Goal: Task Accomplishment & Management: Use online tool/utility

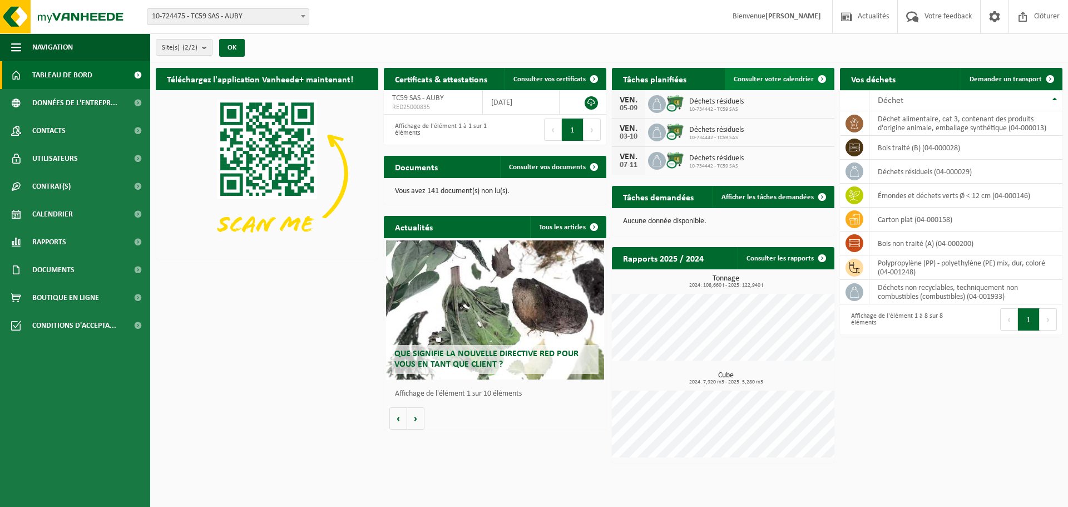
click at [770, 80] on span "Consulter votre calendrier" at bounding box center [774, 79] width 80 height 7
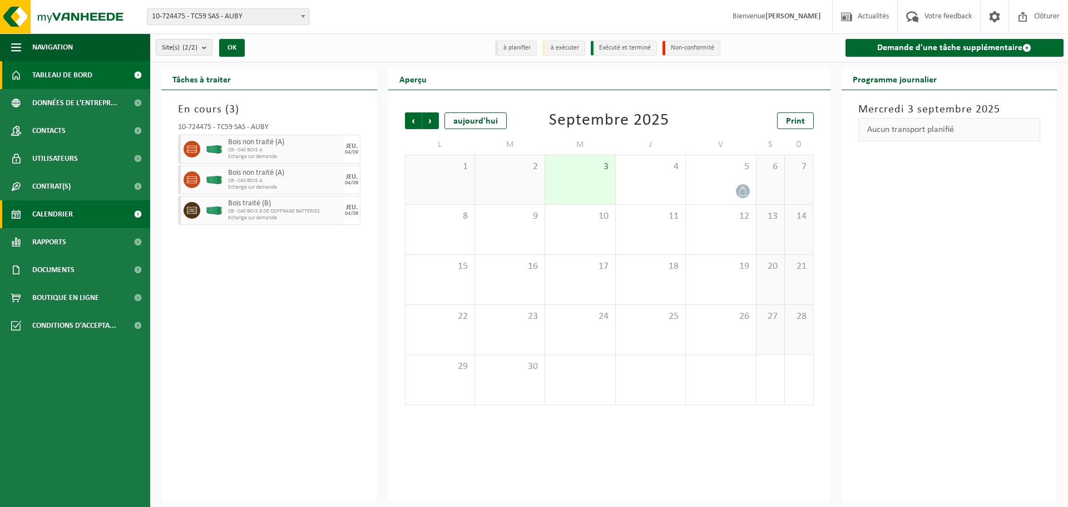
drag, startPoint x: 51, startPoint y: 73, endPoint x: 55, endPoint y: 78, distance: 5.9
click at [51, 73] on span "Tableau de bord" at bounding box center [62, 75] width 60 height 28
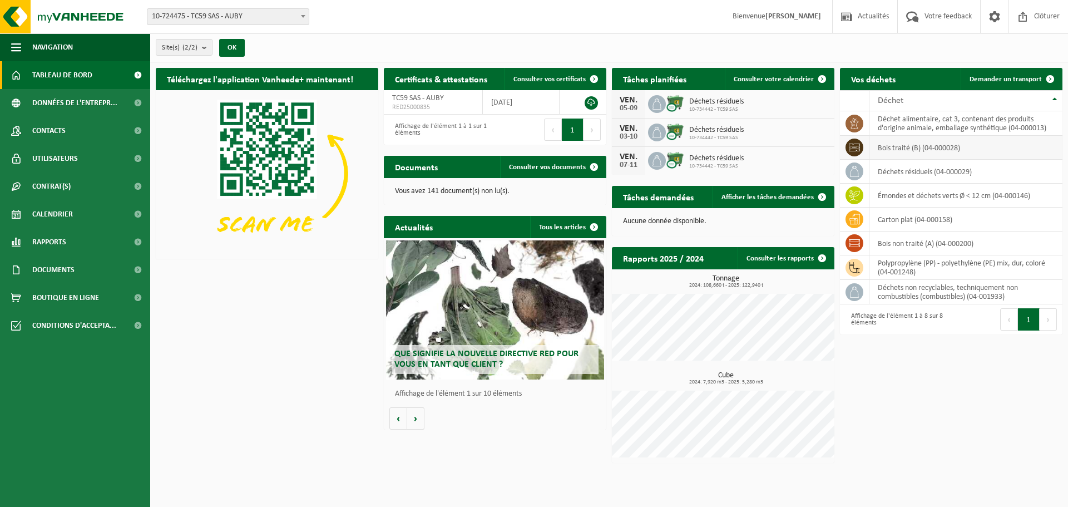
click at [855, 148] on icon at bounding box center [854, 148] width 11 height 8
click at [924, 151] on td "bois traité (B) (04-000028)" at bounding box center [966, 148] width 193 height 24
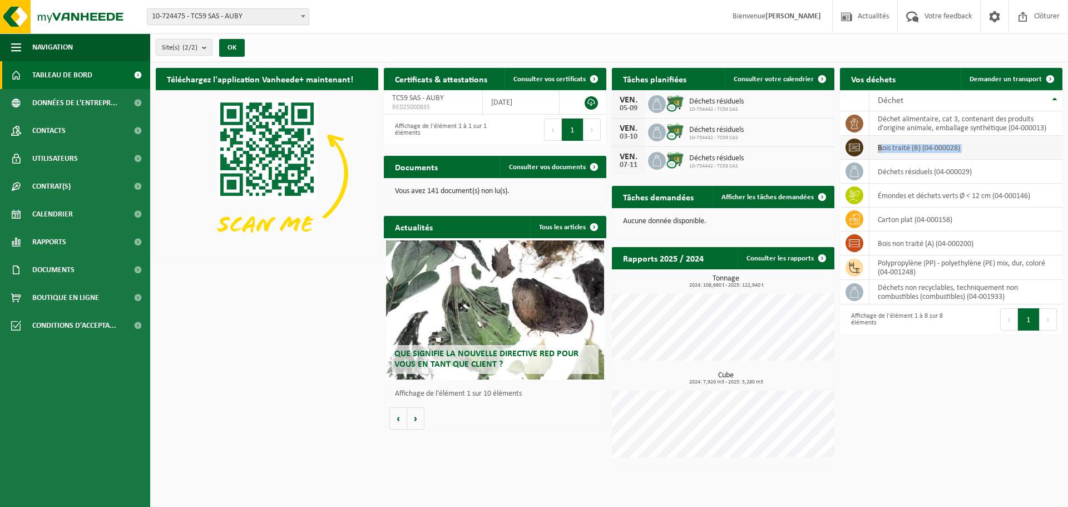
click at [924, 151] on td "bois traité (B) (04-000028)" at bounding box center [966, 148] width 193 height 24
click at [53, 193] on span "Contrat(s)" at bounding box center [51, 186] width 38 height 28
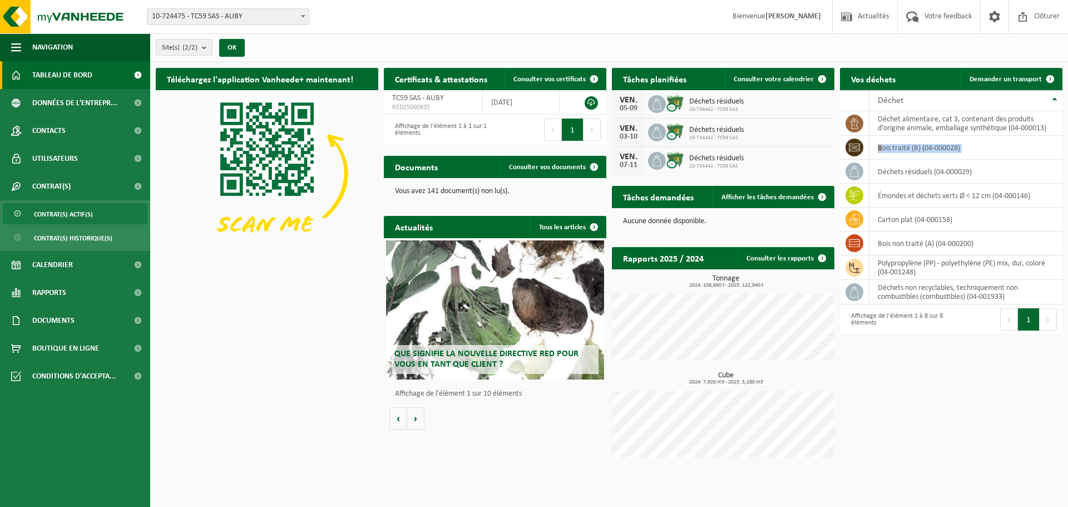
click at [52, 221] on span "Contrat(s) actif(s)" at bounding box center [63, 214] width 59 height 21
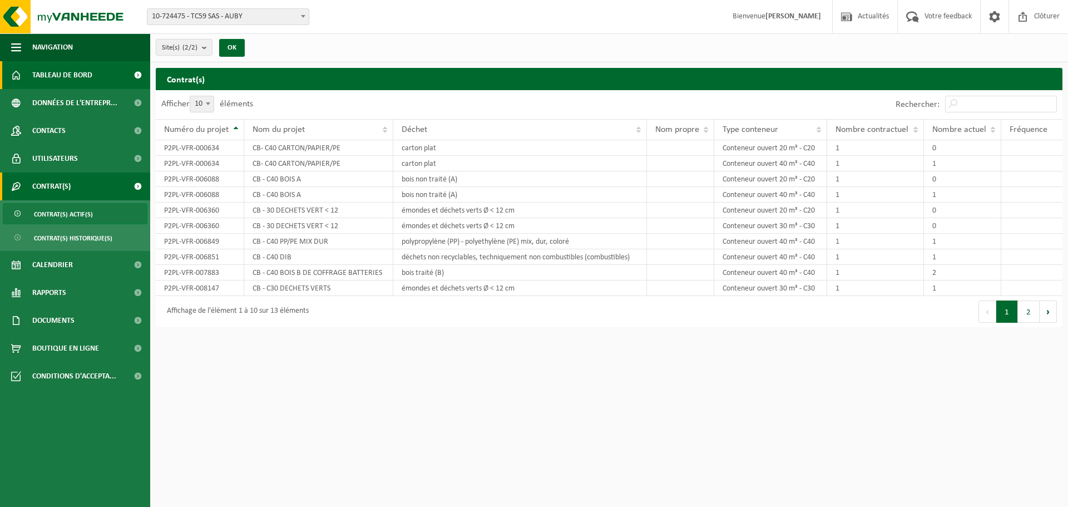
click at [59, 68] on span "Tableau de bord" at bounding box center [62, 75] width 60 height 28
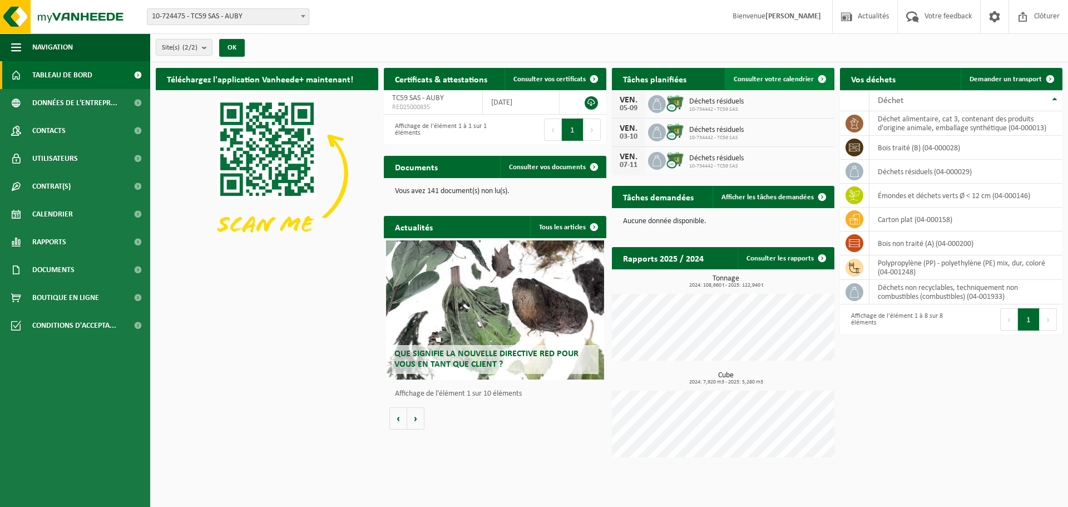
click at [774, 80] on span "Consulter votre calendrier" at bounding box center [774, 79] width 80 height 7
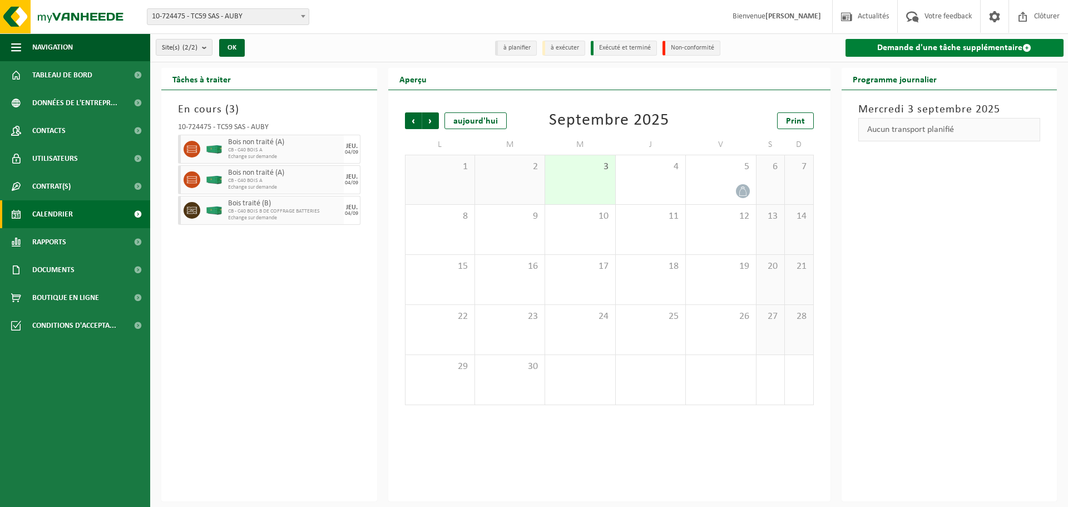
click at [943, 47] on link "Demande d'une tâche supplémentaire" at bounding box center [955, 48] width 219 height 18
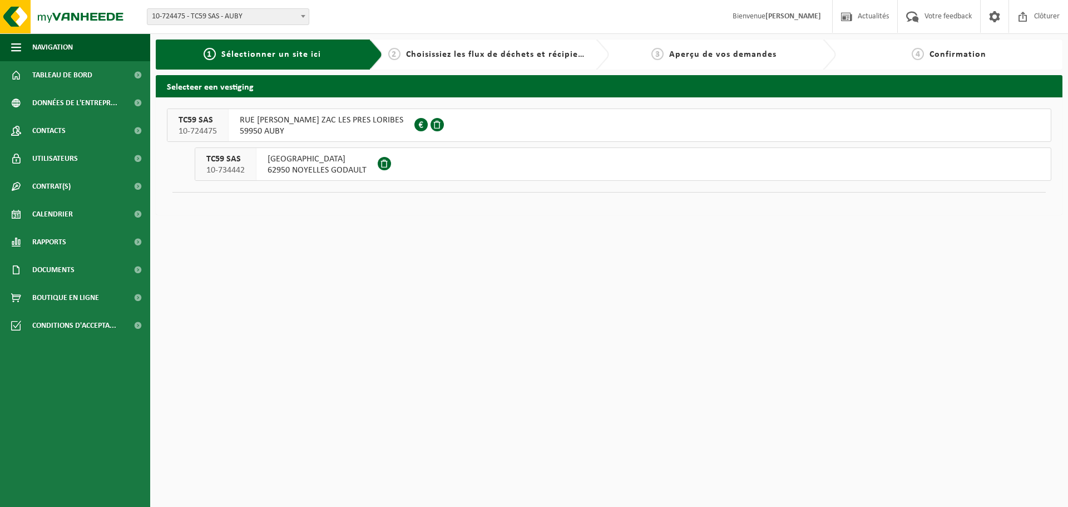
click at [226, 122] on div "TC59 SAS 10-724475" at bounding box center [197, 125] width 61 height 32
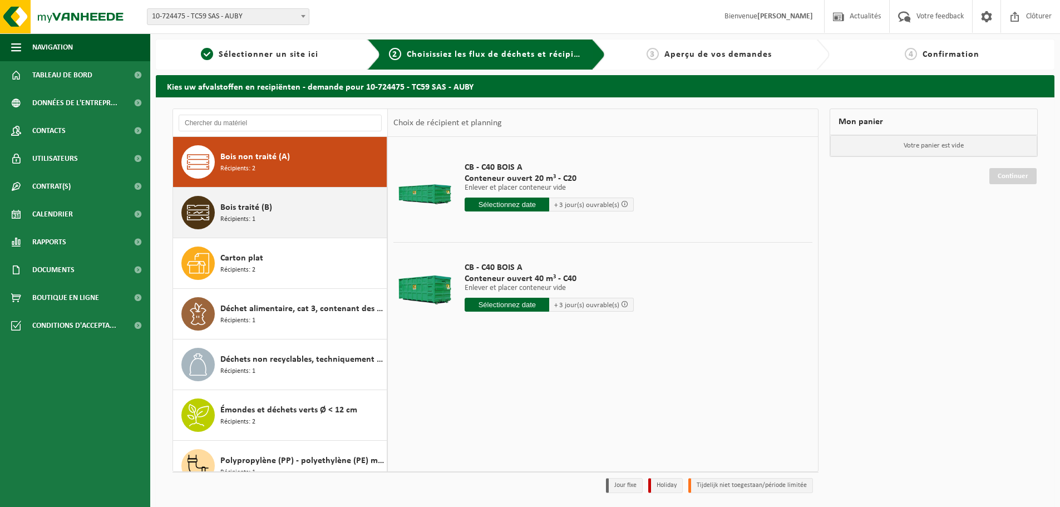
click at [308, 211] on div "Bois traité (B) Récipients: 1" at bounding box center [302, 212] width 164 height 33
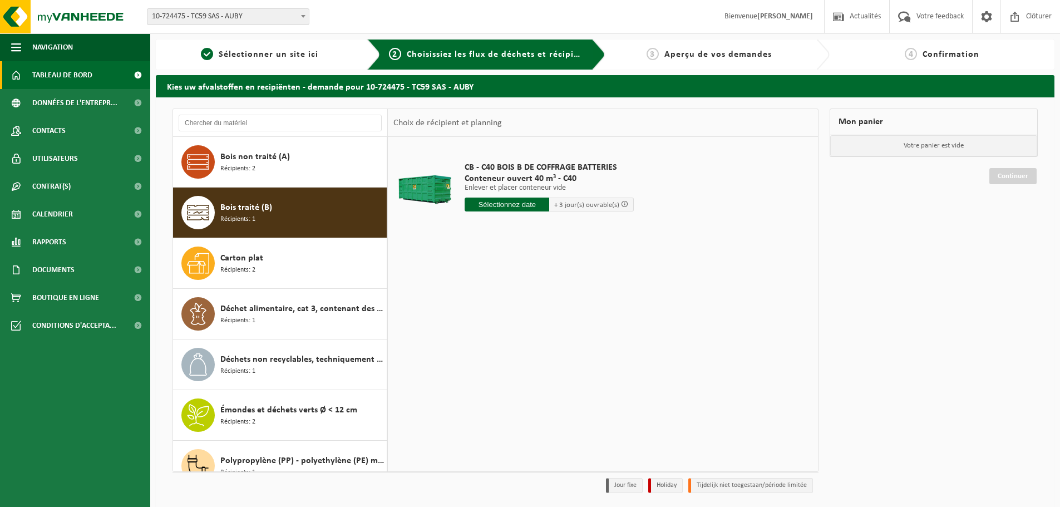
drag, startPoint x: 45, startPoint y: 71, endPoint x: 52, endPoint y: 70, distance: 7.8
click at [45, 71] on span "Tableau de bord" at bounding box center [62, 75] width 60 height 28
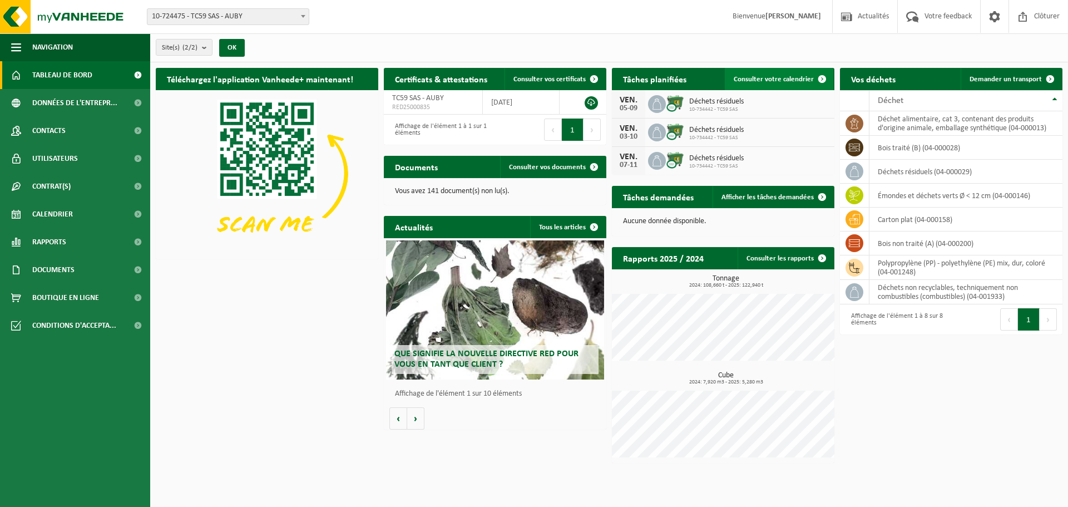
click at [768, 78] on span "Consulter votre calendrier" at bounding box center [774, 79] width 80 height 7
